Goal: Task Accomplishment & Management: Use online tool/utility

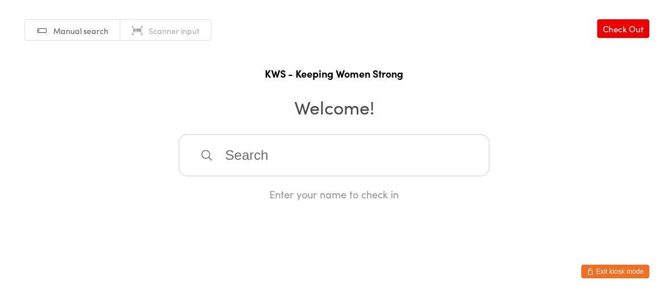
click at [227, 150] on input "search" at bounding box center [334, 155] width 311 height 42
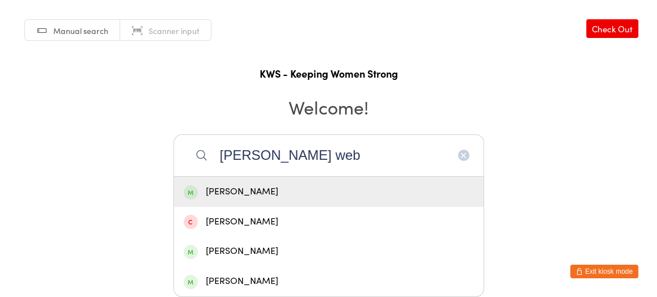
type input "[PERSON_NAME] web"
click at [233, 189] on div "[PERSON_NAME]" at bounding box center [329, 191] width 290 height 15
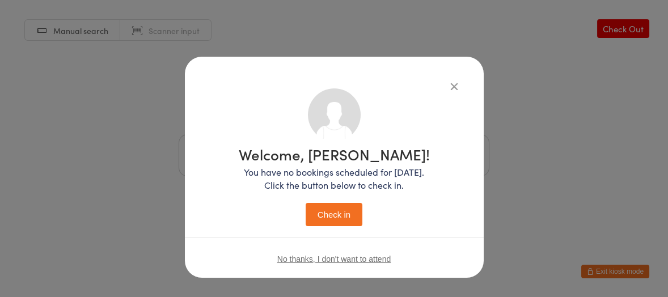
click at [317, 213] on button "Check in" at bounding box center [334, 214] width 57 height 23
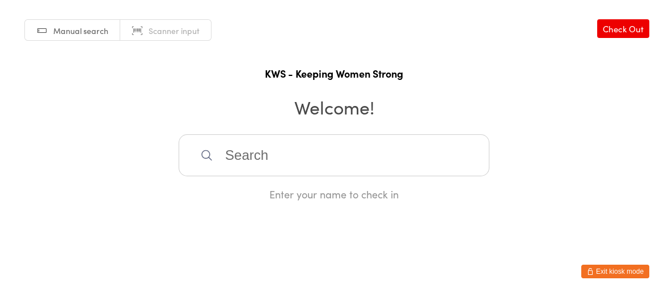
click at [264, 159] on input "search" at bounding box center [334, 155] width 311 height 42
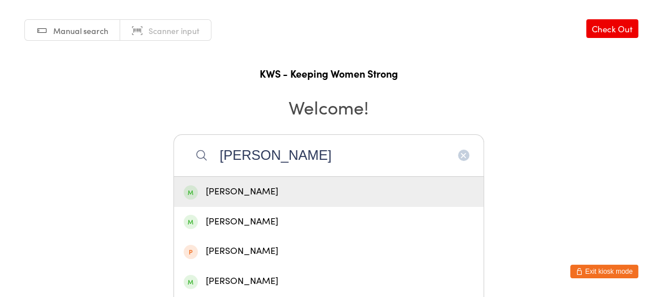
type input "[PERSON_NAME]"
click at [258, 194] on div "[PERSON_NAME]" at bounding box center [329, 191] width 290 height 15
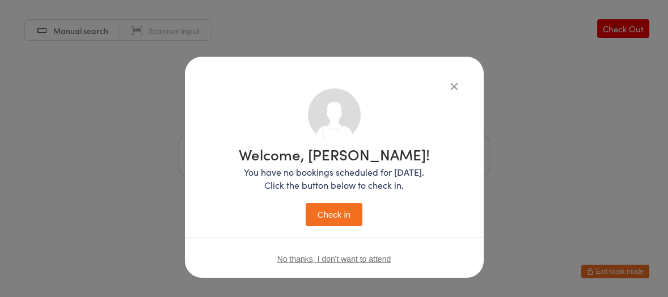
click at [339, 216] on button "Check in" at bounding box center [334, 214] width 57 height 23
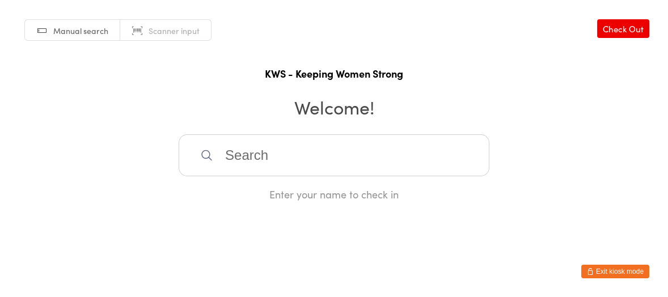
click at [234, 154] on input "search" at bounding box center [334, 155] width 311 height 42
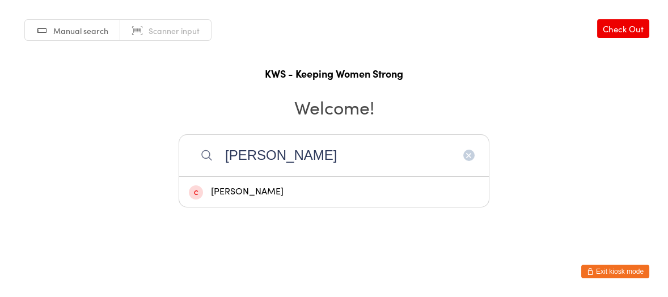
type input "[PERSON_NAME]"
click at [260, 193] on div "[PERSON_NAME]" at bounding box center [334, 191] width 290 height 15
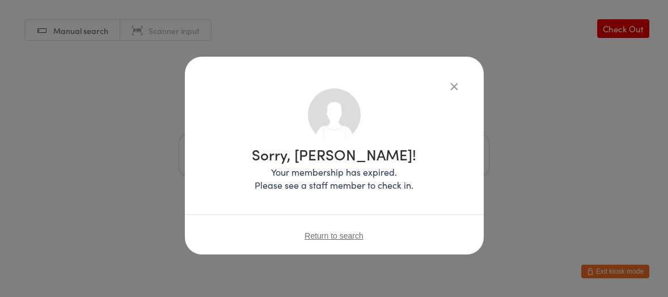
click at [319, 241] on div "Return to search" at bounding box center [334, 235] width 299 height 43
click at [455, 88] on icon "button" at bounding box center [454, 86] width 12 height 12
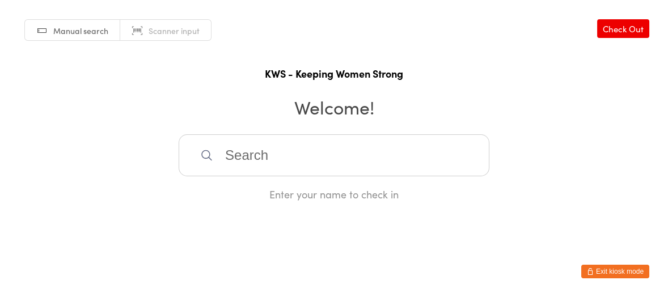
click at [357, 151] on input "search" at bounding box center [334, 155] width 311 height 42
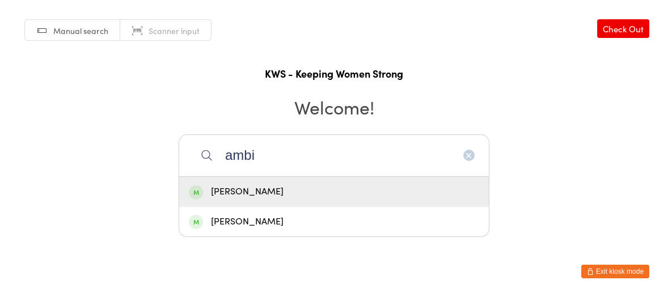
type input "ambi"
click at [265, 191] on div "[PERSON_NAME]" at bounding box center [334, 191] width 290 height 15
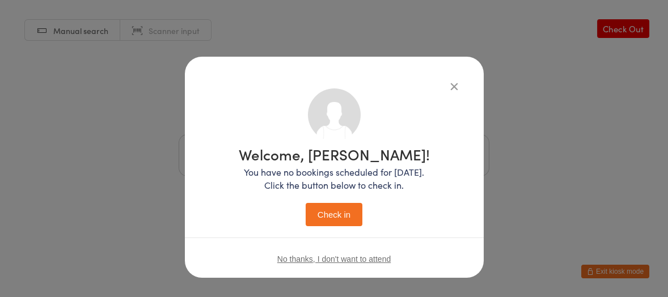
click at [315, 214] on button "Check in" at bounding box center [334, 214] width 57 height 23
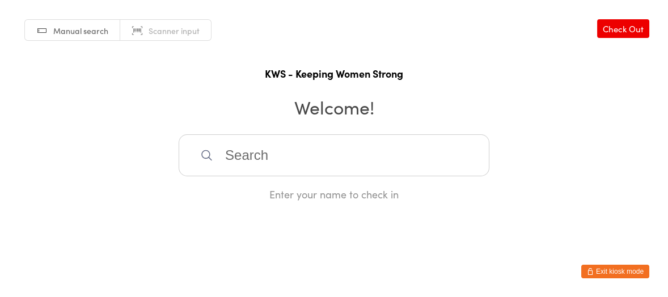
click at [219, 154] on input "search" at bounding box center [334, 155] width 311 height 42
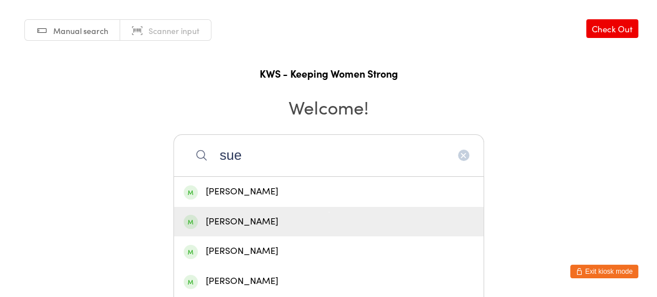
type input "sue"
click at [235, 214] on div "[PERSON_NAME]" at bounding box center [329, 221] width 290 height 15
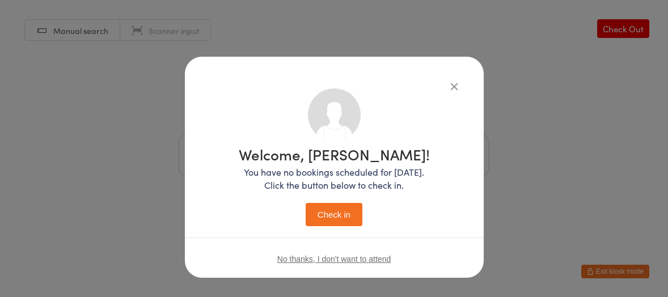
click at [319, 206] on button "Check in" at bounding box center [334, 214] width 57 height 23
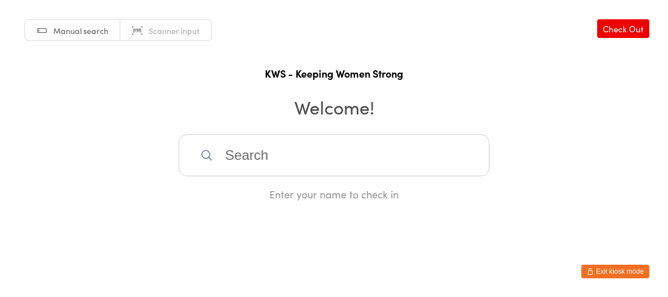
click at [267, 154] on input "search" at bounding box center [334, 155] width 311 height 42
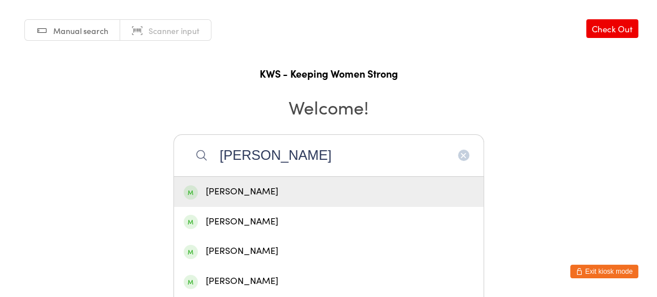
type input "[PERSON_NAME]"
click at [219, 189] on div "[PERSON_NAME]" at bounding box center [329, 191] width 290 height 15
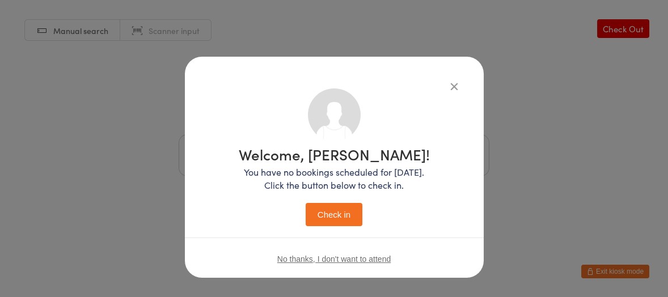
click at [324, 214] on button "Check in" at bounding box center [334, 214] width 57 height 23
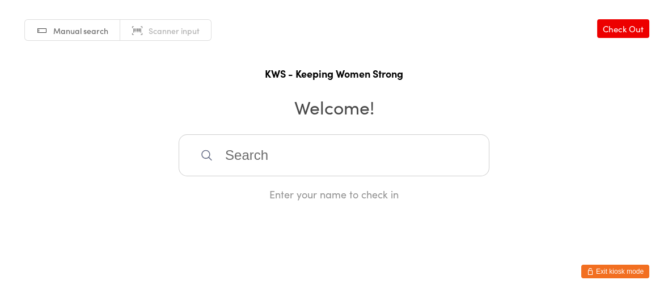
click at [230, 151] on input "search" at bounding box center [334, 155] width 311 height 42
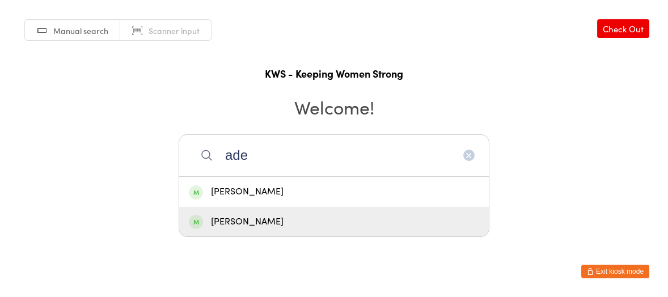
type input "ade"
click at [257, 222] on div "[PERSON_NAME]" at bounding box center [334, 221] width 290 height 15
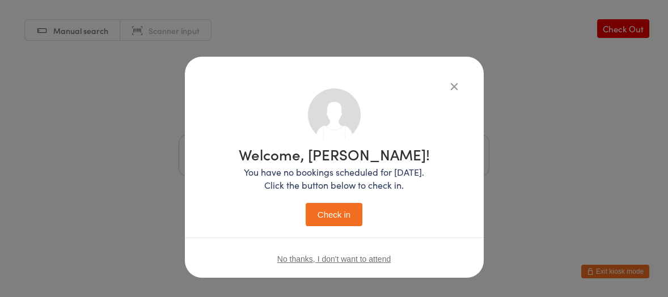
click at [331, 221] on button "Check in" at bounding box center [334, 214] width 57 height 23
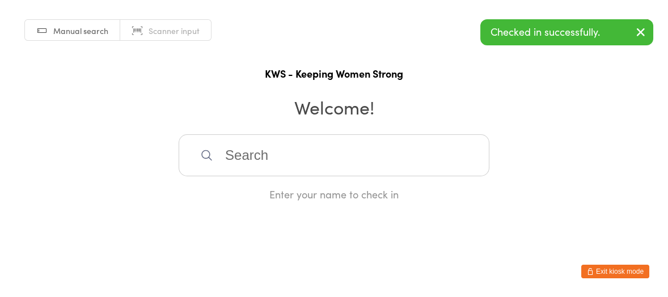
click at [319, 156] on input "search" at bounding box center [334, 155] width 311 height 42
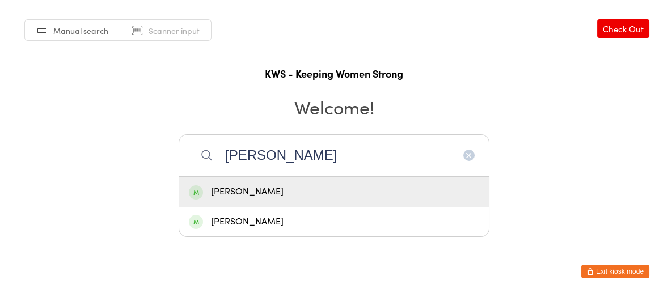
type input "[PERSON_NAME]"
click at [232, 191] on div "[PERSON_NAME]" at bounding box center [334, 191] width 290 height 15
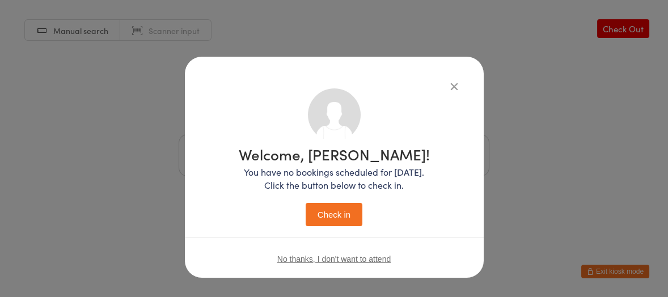
click at [337, 219] on button "Check in" at bounding box center [334, 214] width 57 height 23
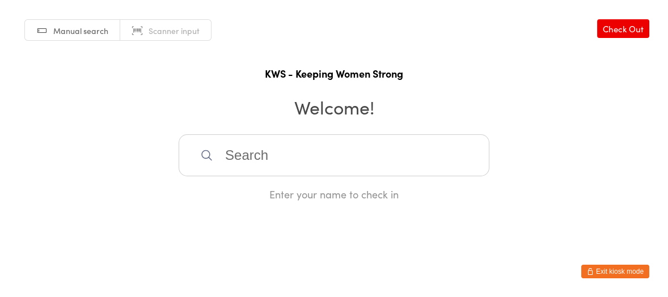
click at [264, 153] on input "search" at bounding box center [334, 155] width 311 height 42
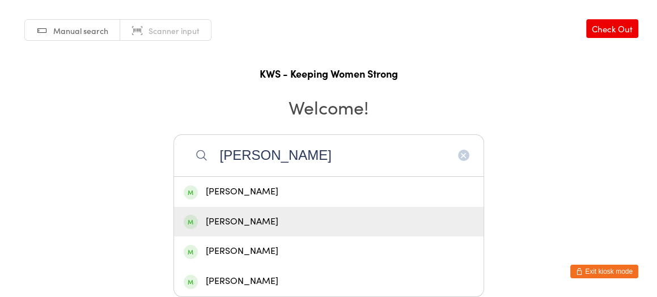
type input "[PERSON_NAME]"
click at [248, 212] on div "[PERSON_NAME]" at bounding box center [329, 222] width 310 height 30
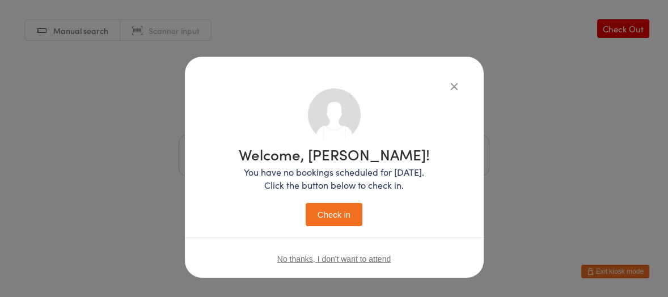
click at [336, 209] on button "Check in" at bounding box center [334, 214] width 57 height 23
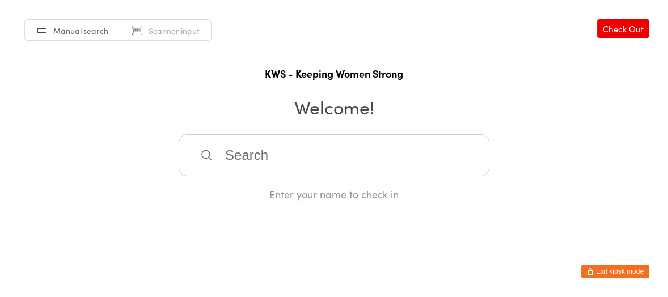
drag, startPoint x: 233, startPoint y: 163, endPoint x: 238, endPoint y: 168, distance: 6.4
click at [238, 168] on input "search" at bounding box center [334, 155] width 311 height 42
type input "sla"
click at [196, 189] on span at bounding box center [196, 192] width 14 height 14
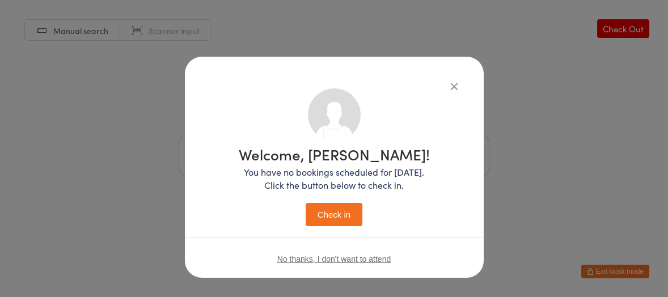
click at [328, 206] on button "Check in" at bounding box center [334, 214] width 57 height 23
